Goal: Navigation & Orientation: Find specific page/section

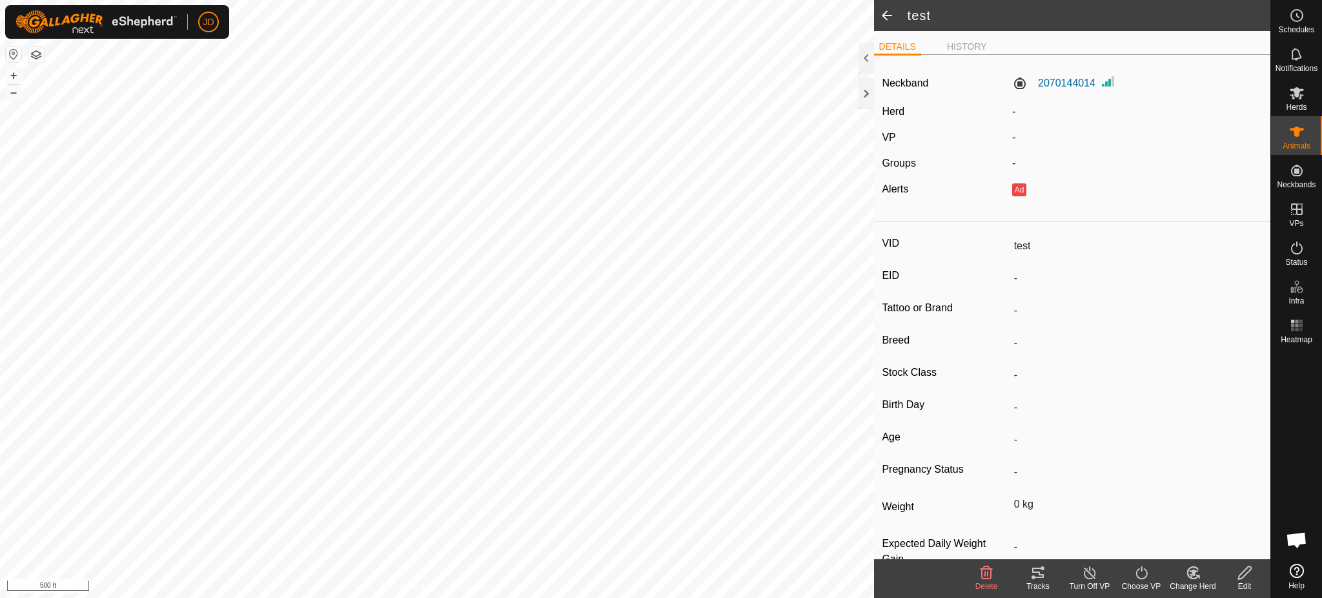
scroll to position [1330, 0]
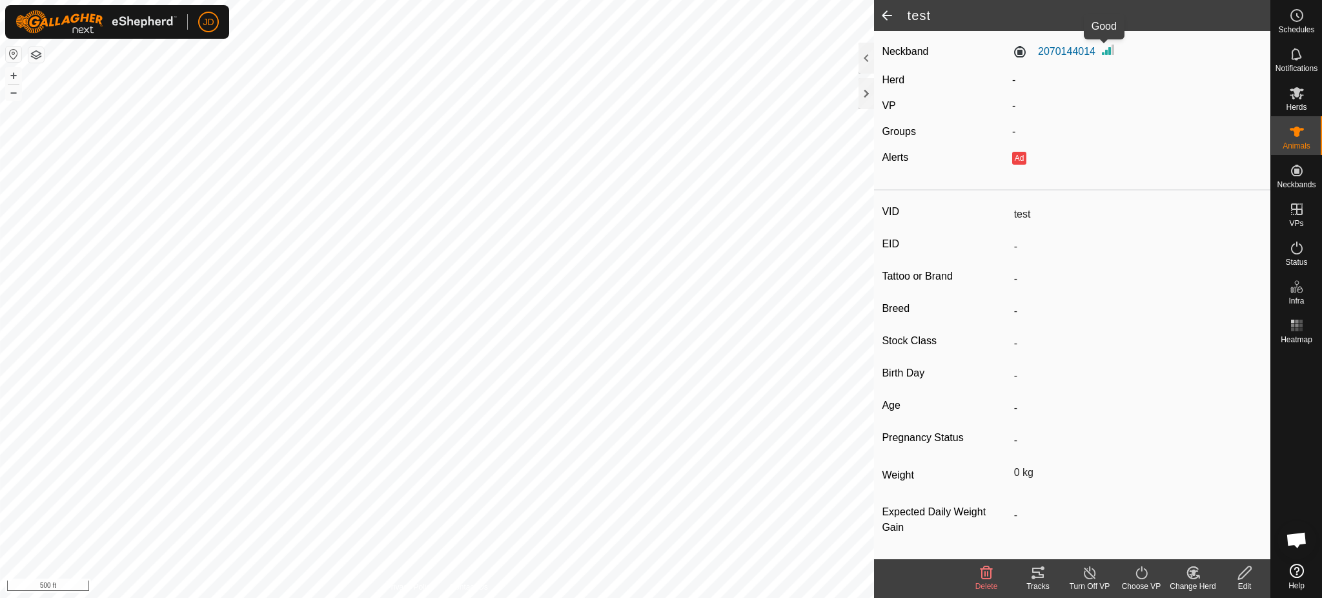
click at [1101, 45] on img at bounding box center [1108, 49] width 15 height 15
click at [1103, 48] on img at bounding box center [1108, 49] width 15 height 15
click at [1041, 45] on label "2070144014" at bounding box center [1053, 51] width 83 height 15
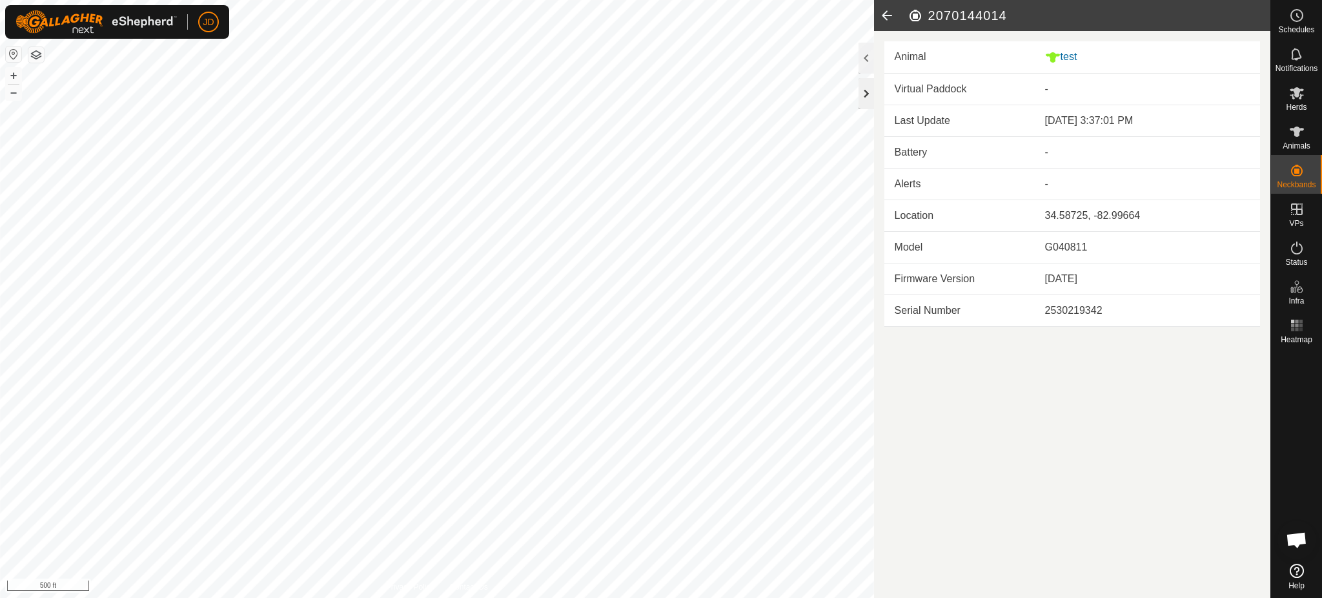
click at [866, 85] on div at bounding box center [866, 93] width 15 height 31
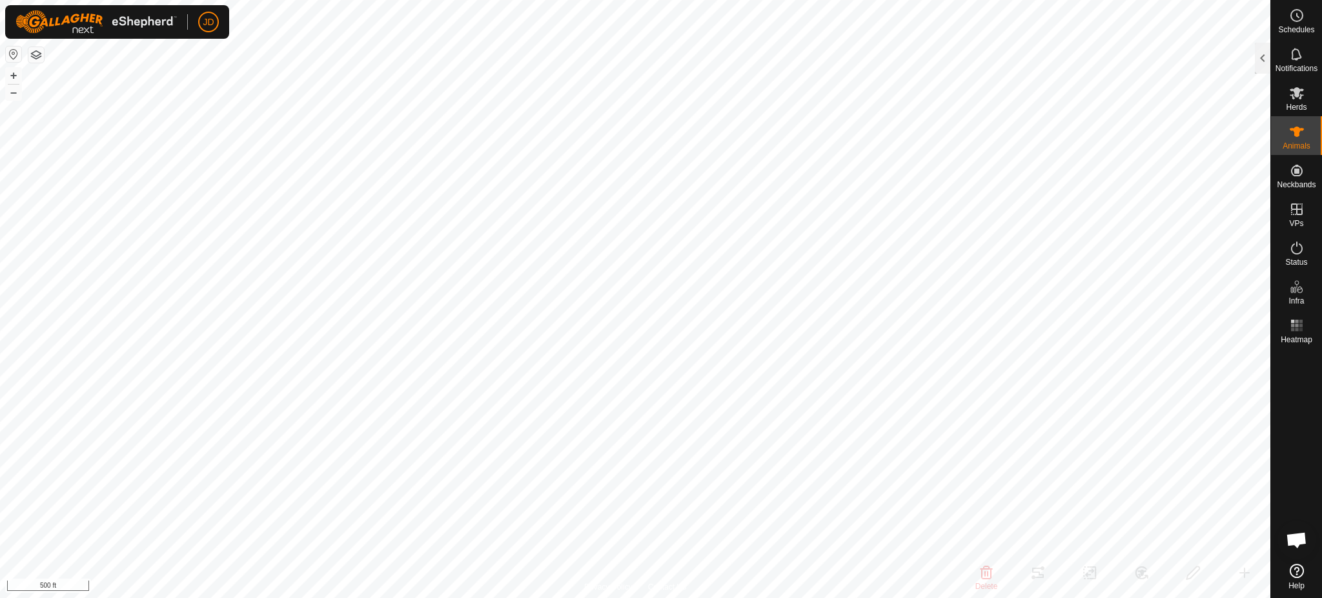
checkbox input "false"
checkbox input "true"
click at [1310, 133] on div "Animals" at bounding box center [1296, 135] width 51 height 39
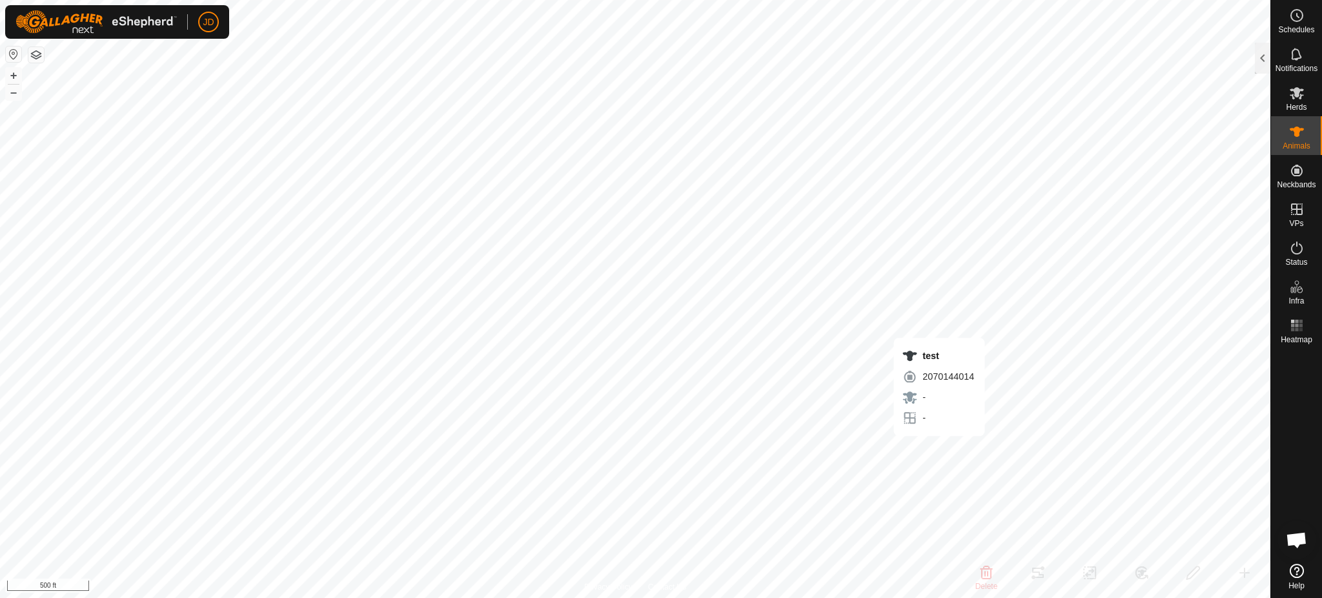
checkbox input "false"
checkbox input "true"
checkbox input "false"
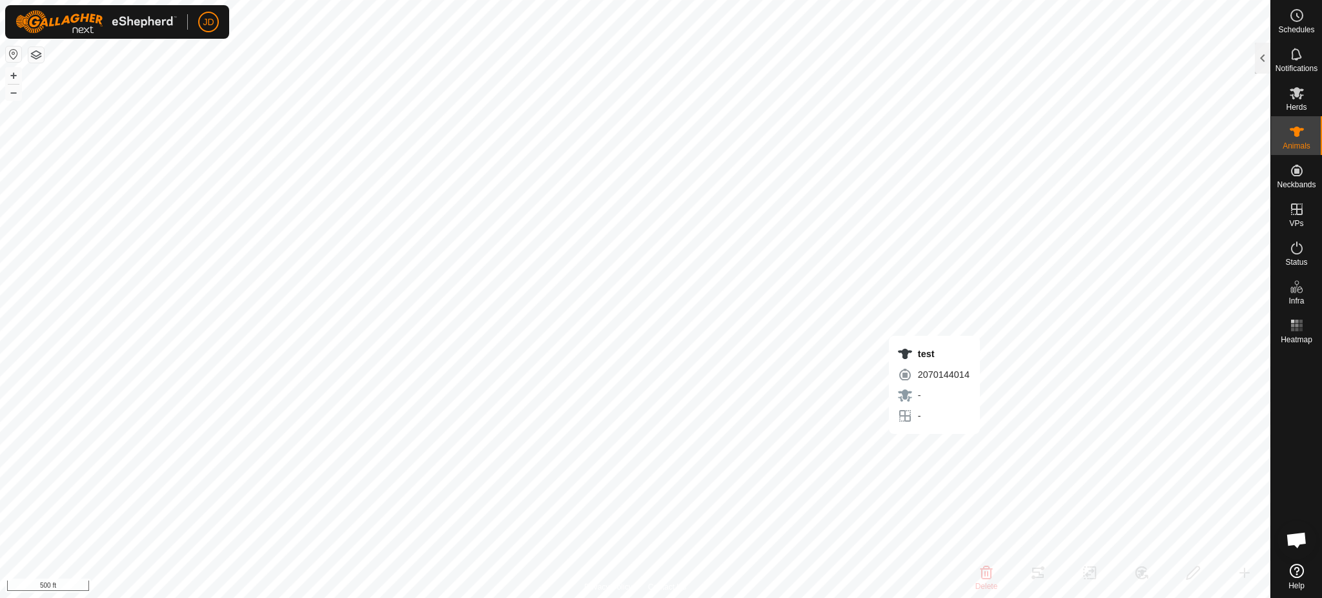
checkbox input "false"
checkbox input "true"
click at [1295, 90] on icon at bounding box center [1297, 93] width 14 height 12
click at [1295, 54] on icon at bounding box center [1296, 53] width 15 height 15
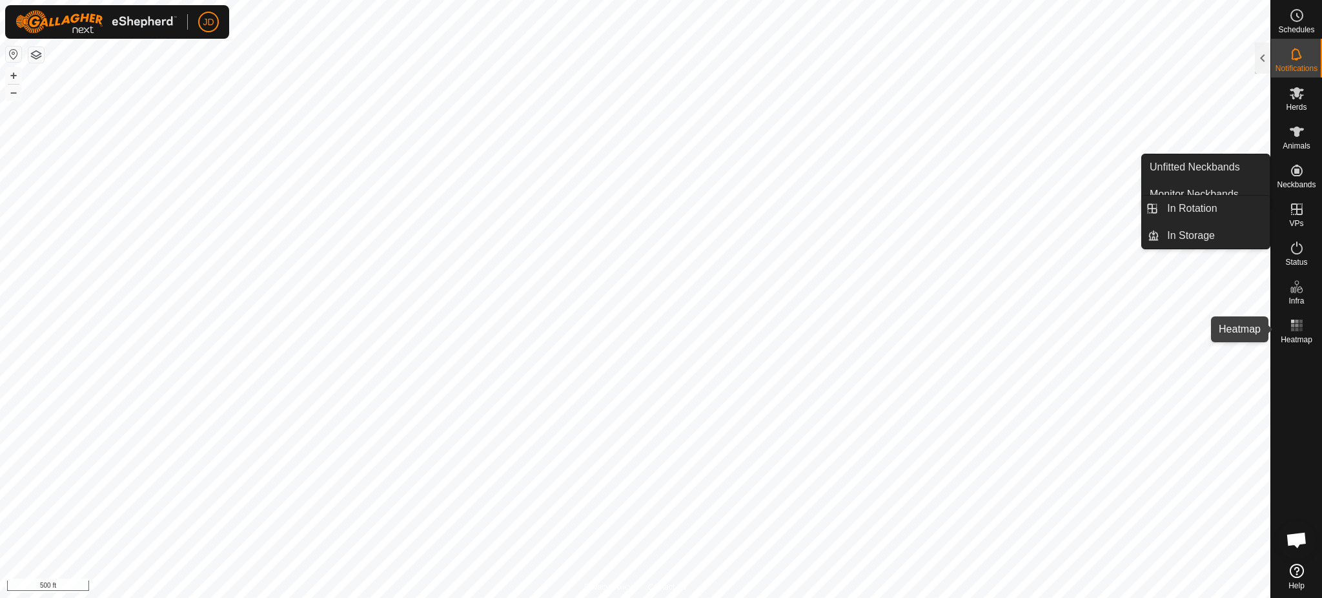
click at [1294, 318] on icon at bounding box center [1296, 325] width 15 height 15
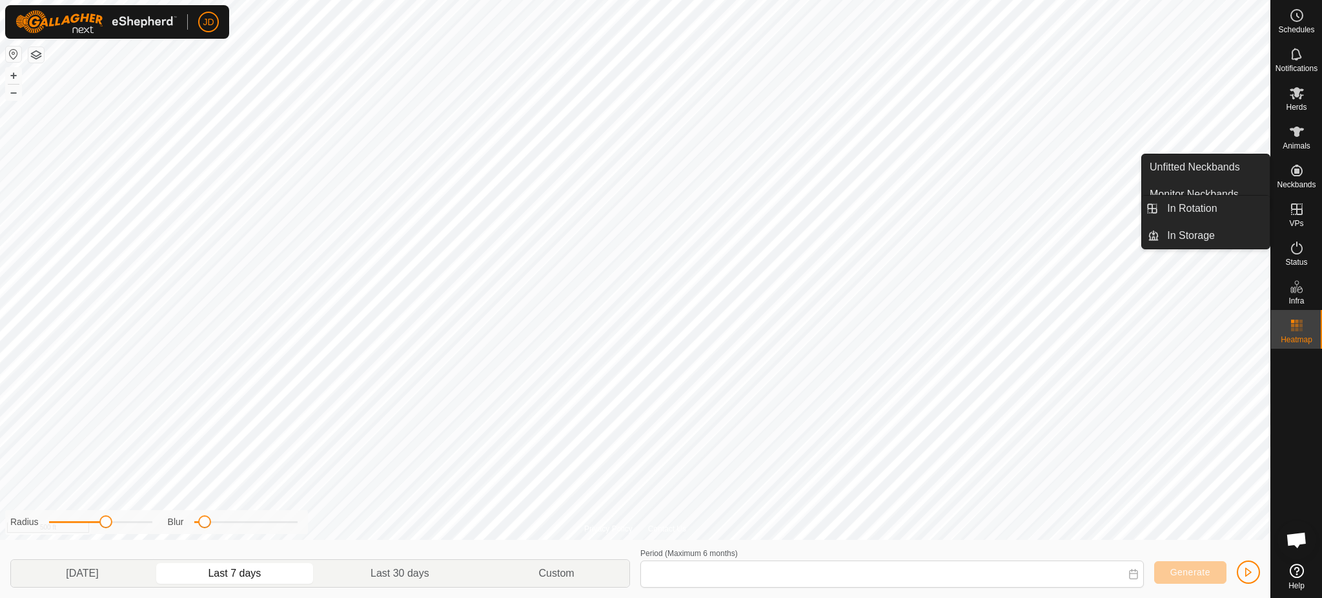
type input "[DATE] - [DATE]"
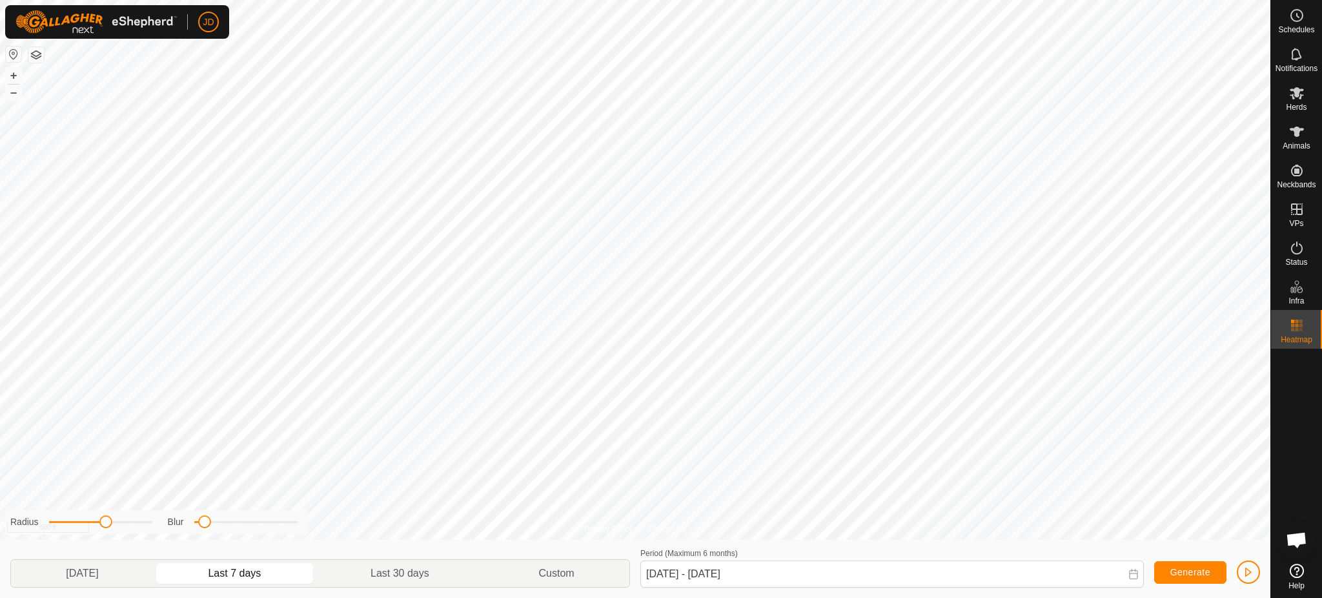
click at [1294, 318] on icon at bounding box center [1296, 325] width 15 height 15
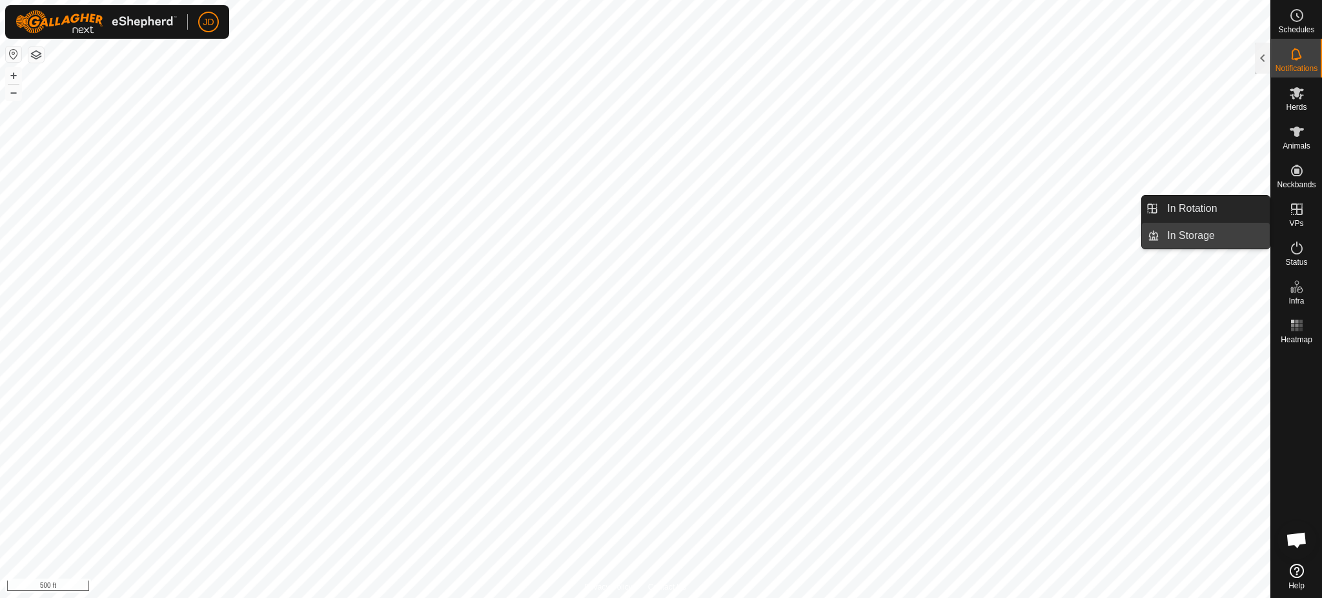
click at [1181, 230] on link "In Storage" at bounding box center [1214, 236] width 110 height 26
click at [1181, 209] on link "In Rotation" at bounding box center [1214, 209] width 110 height 26
